Goal: Task Accomplishment & Management: Use online tool/utility

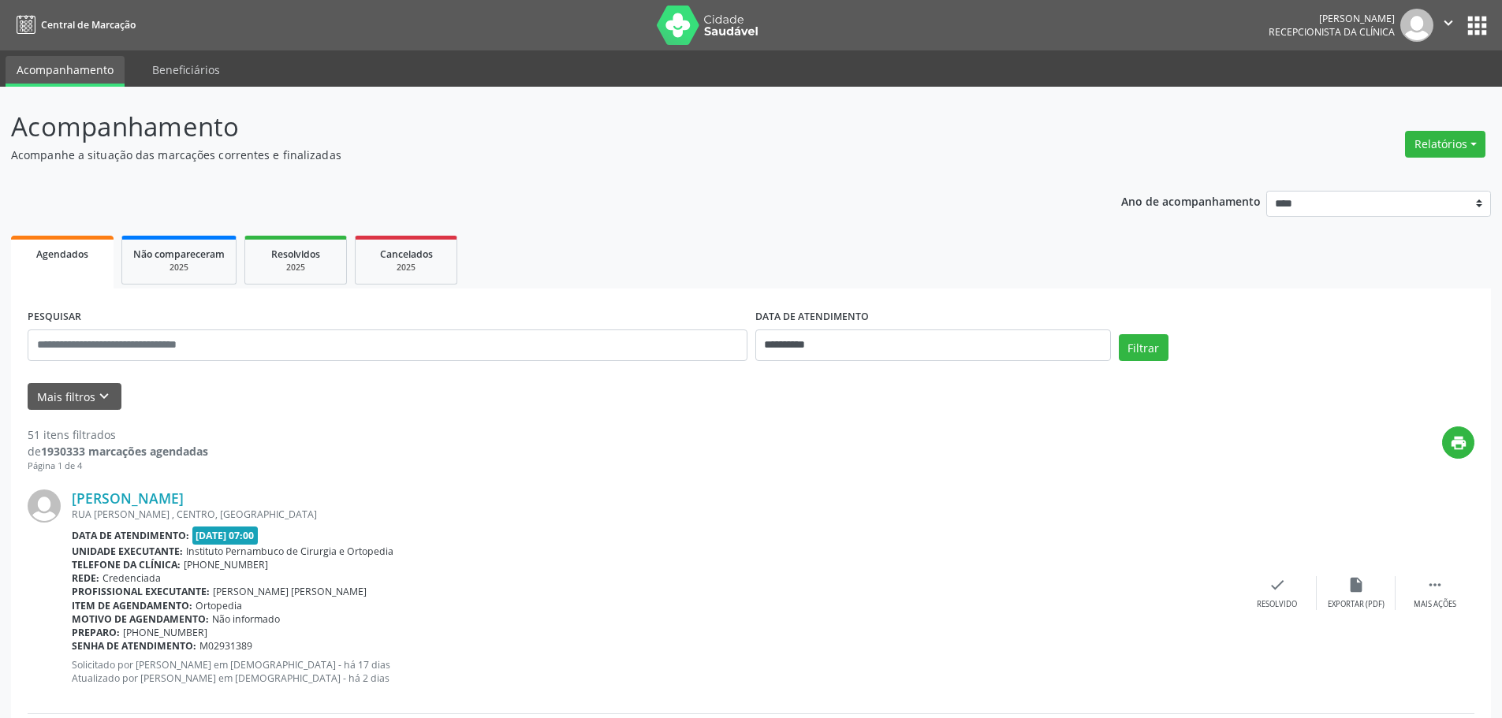
click at [1465, 125] on div "Relatórios Agendamentos Procedimentos realizados" at bounding box center [1444, 144] width 91 height 38
click at [1442, 153] on button "Relatórios" at bounding box center [1445, 144] width 80 height 27
click at [1359, 179] on link "Agendamentos" at bounding box center [1400, 178] width 169 height 22
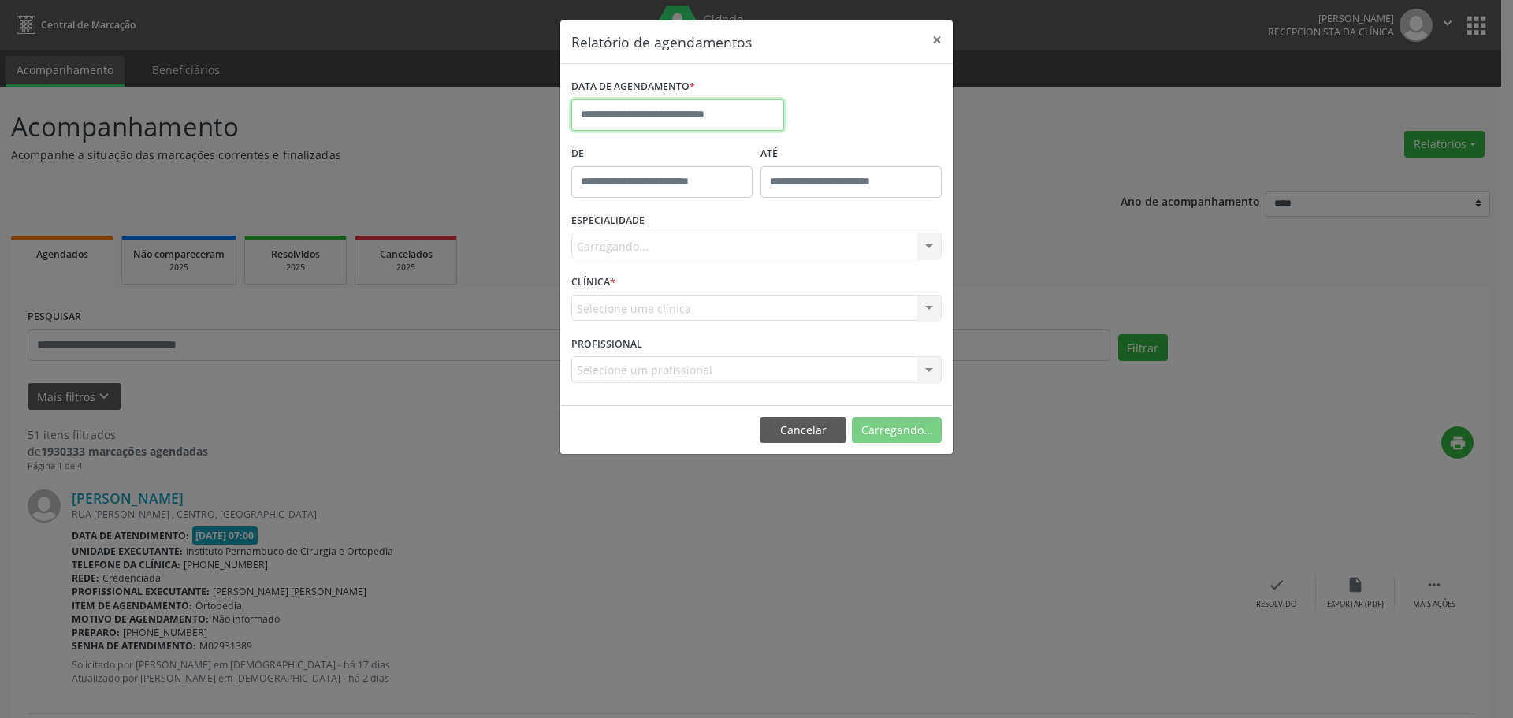
click at [736, 102] on input "text" at bounding box center [677, 115] width 213 height 32
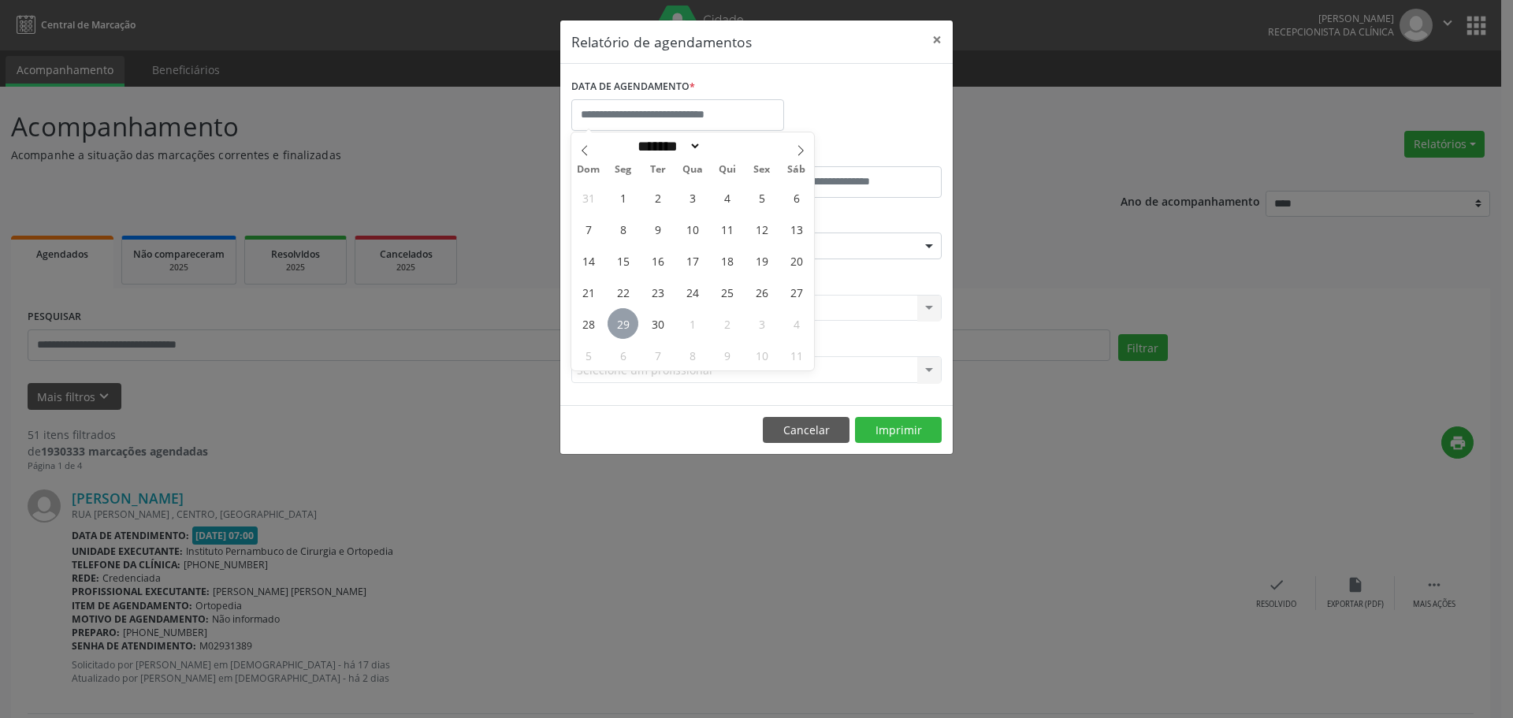
click at [620, 325] on span "29" at bounding box center [623, 323] width 31 height 31
type input "**********"
click at [620, 325] on span "29" at bounding box center [623, 323] width 31 height 31
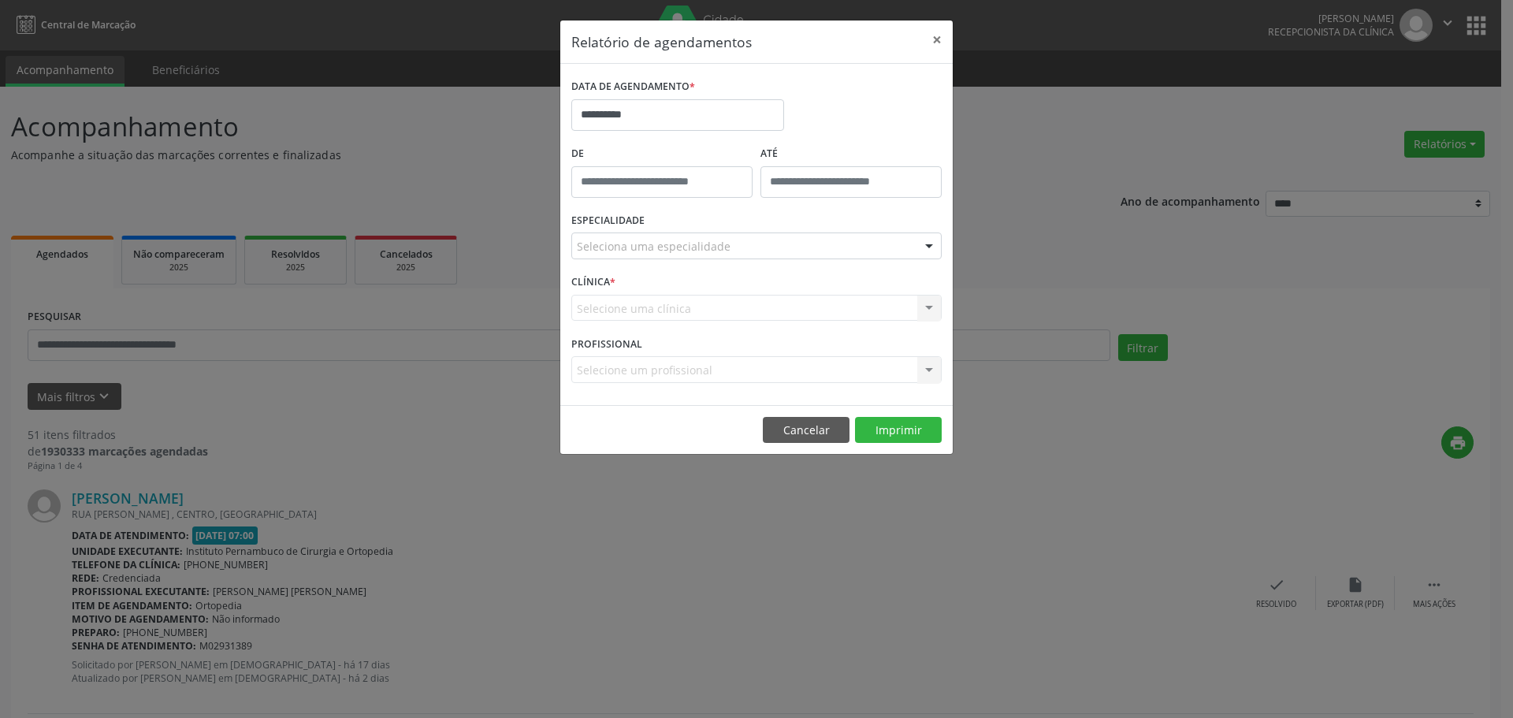
click at [661, 236] on div "Seleciona uma especialidade" at bounding box center [756, 246] width 370 height 27
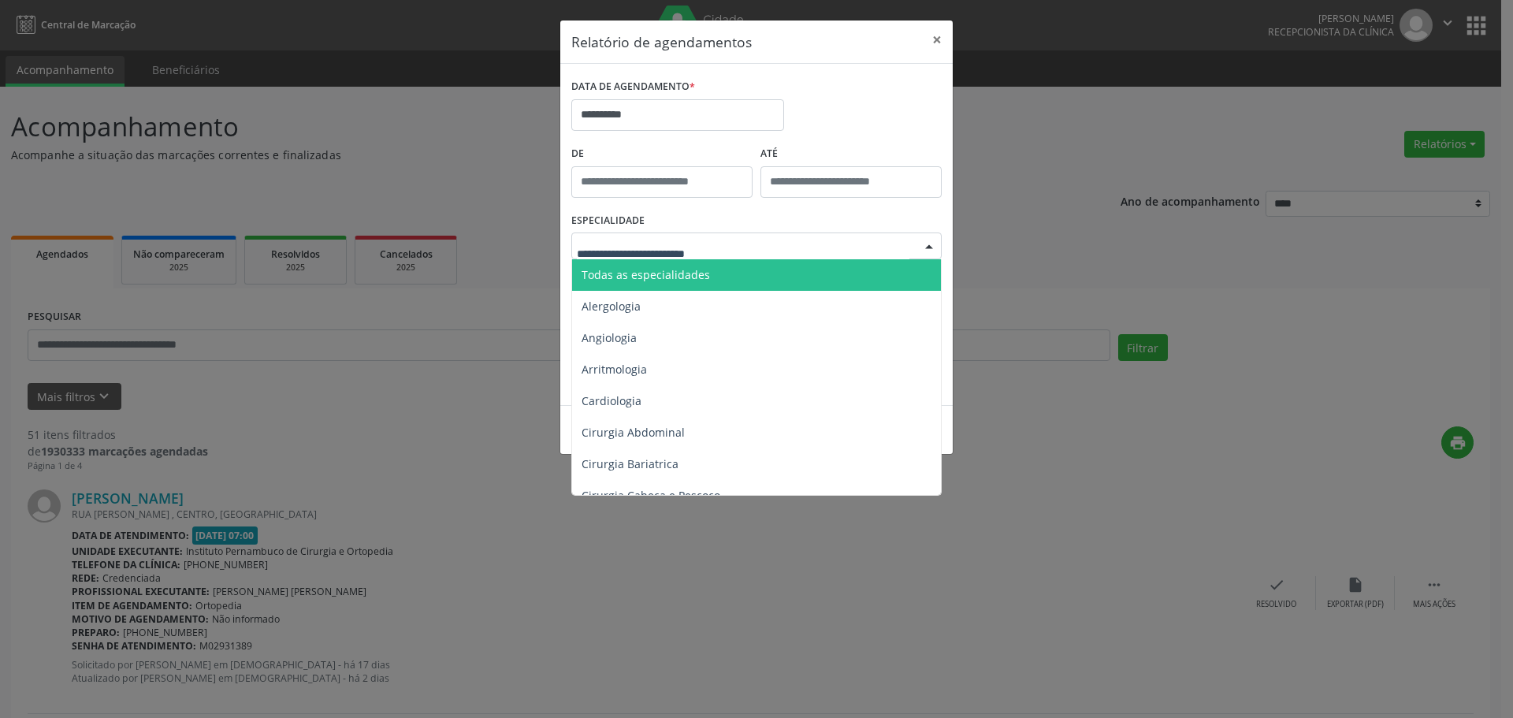
click at [690, 279] on span "Todas as especialidades" at bounding box center [646, 274] width 128 height 15
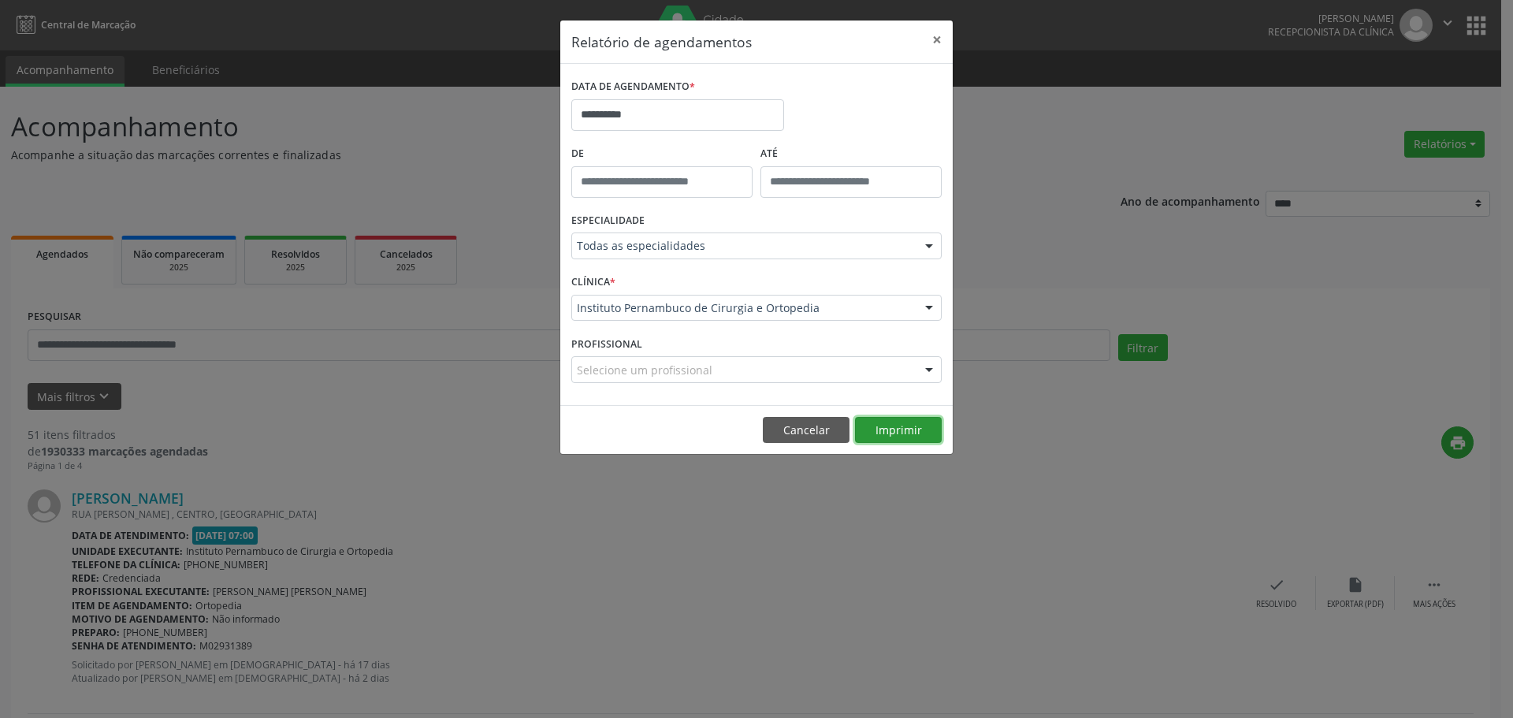
click at [878, 431] on button "Imprimir" at bounding box center [898, 430] width 87 height 27
